Goal: Transaction & Acquisition: Purchase product/service

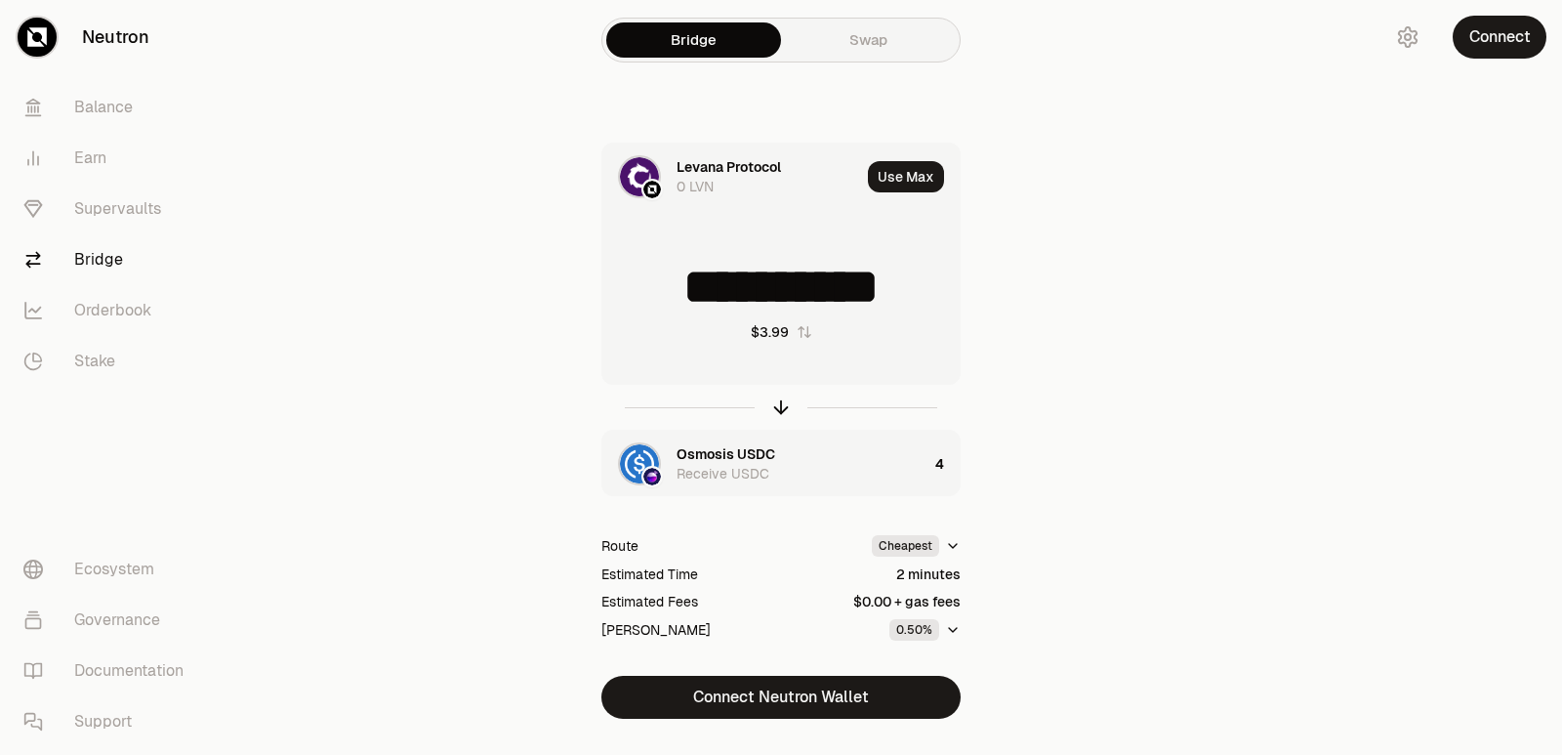
click at [779, 407] on icon "button" at bounding box center [781, 410] width 13 height 6
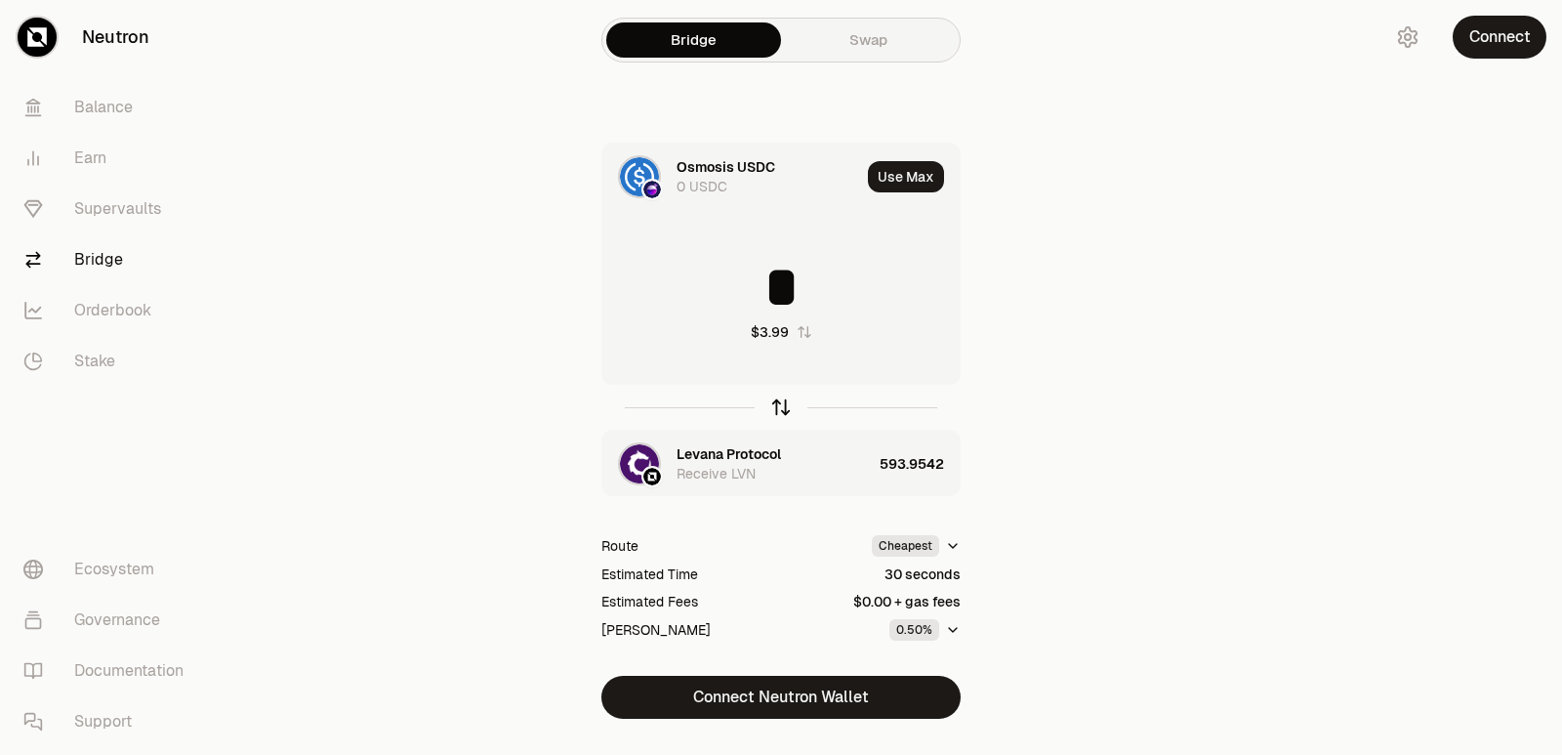
click at [778, 403] on icon "button" at bounding box center [781, 404] width 13 height 6
type input "*"
click at [731, 447] on div "Levana Protocol" at bounding box center [728, 454] width 104 height 20
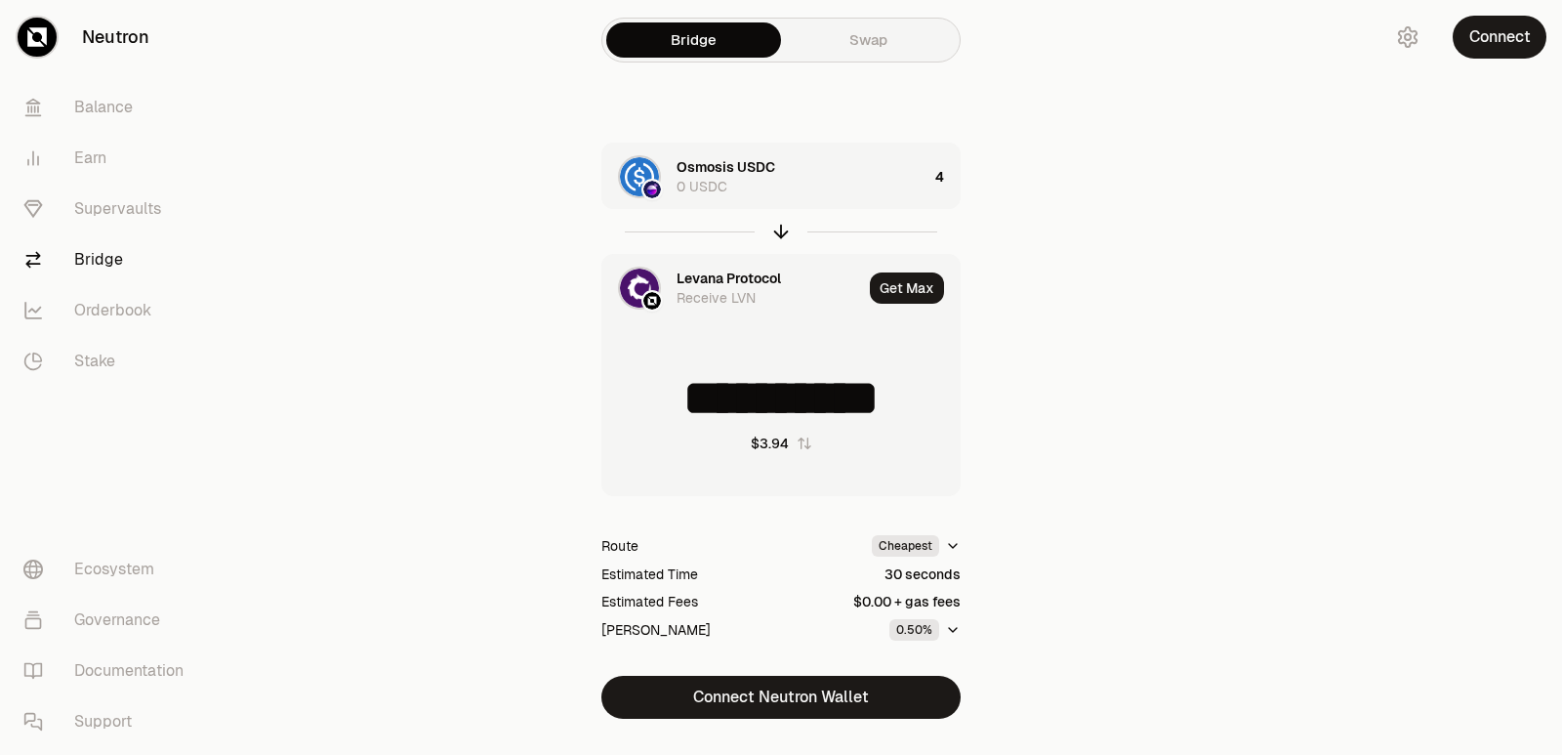
click at [706, 259] on div "Levana Protocol Receive LVN" at bounding box center [732, 288] width 260 height 66
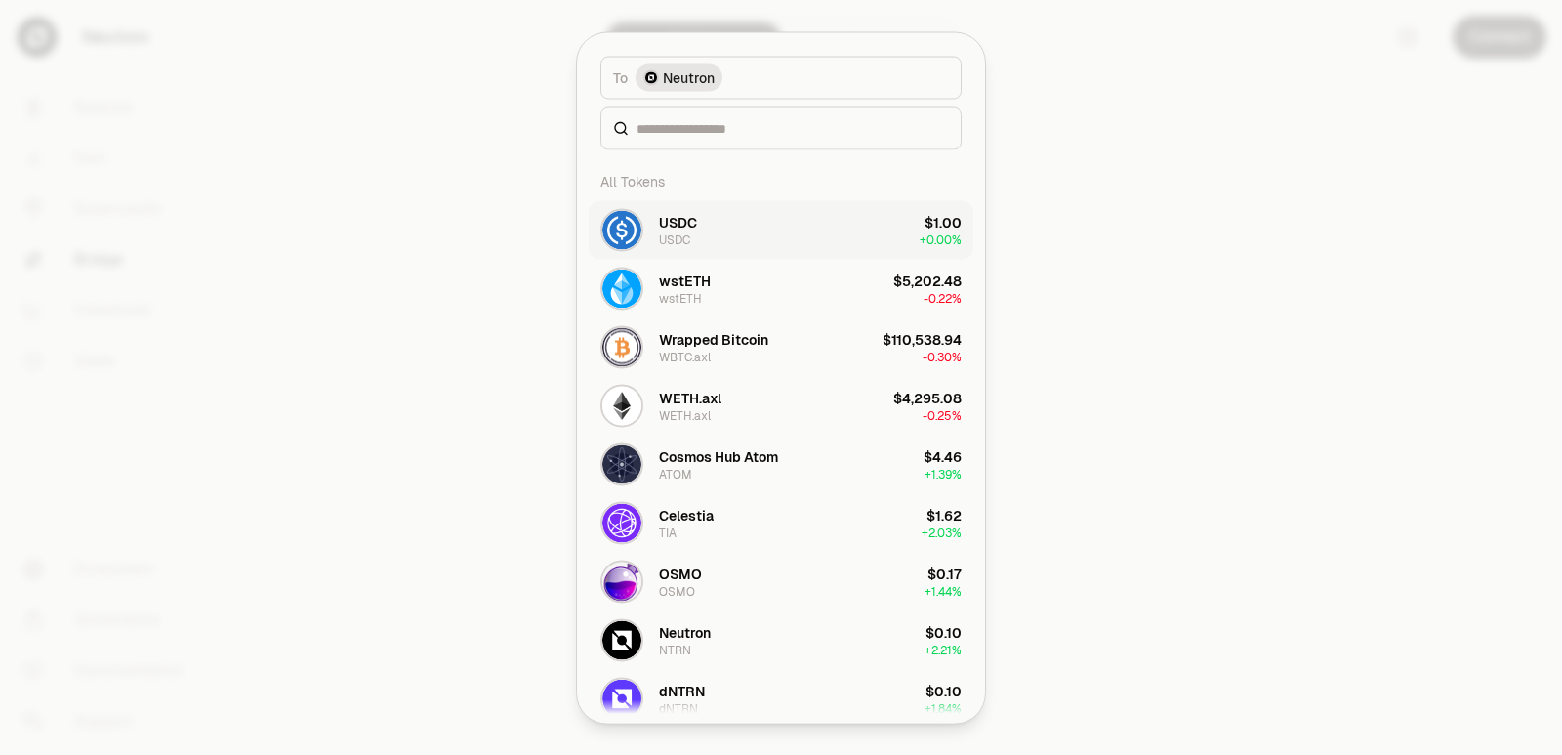
click at [676, 128] on input at bounding box center [792, 128] width 312 height 20
